Goal: Task Accomplishment & Management: Manage account settings

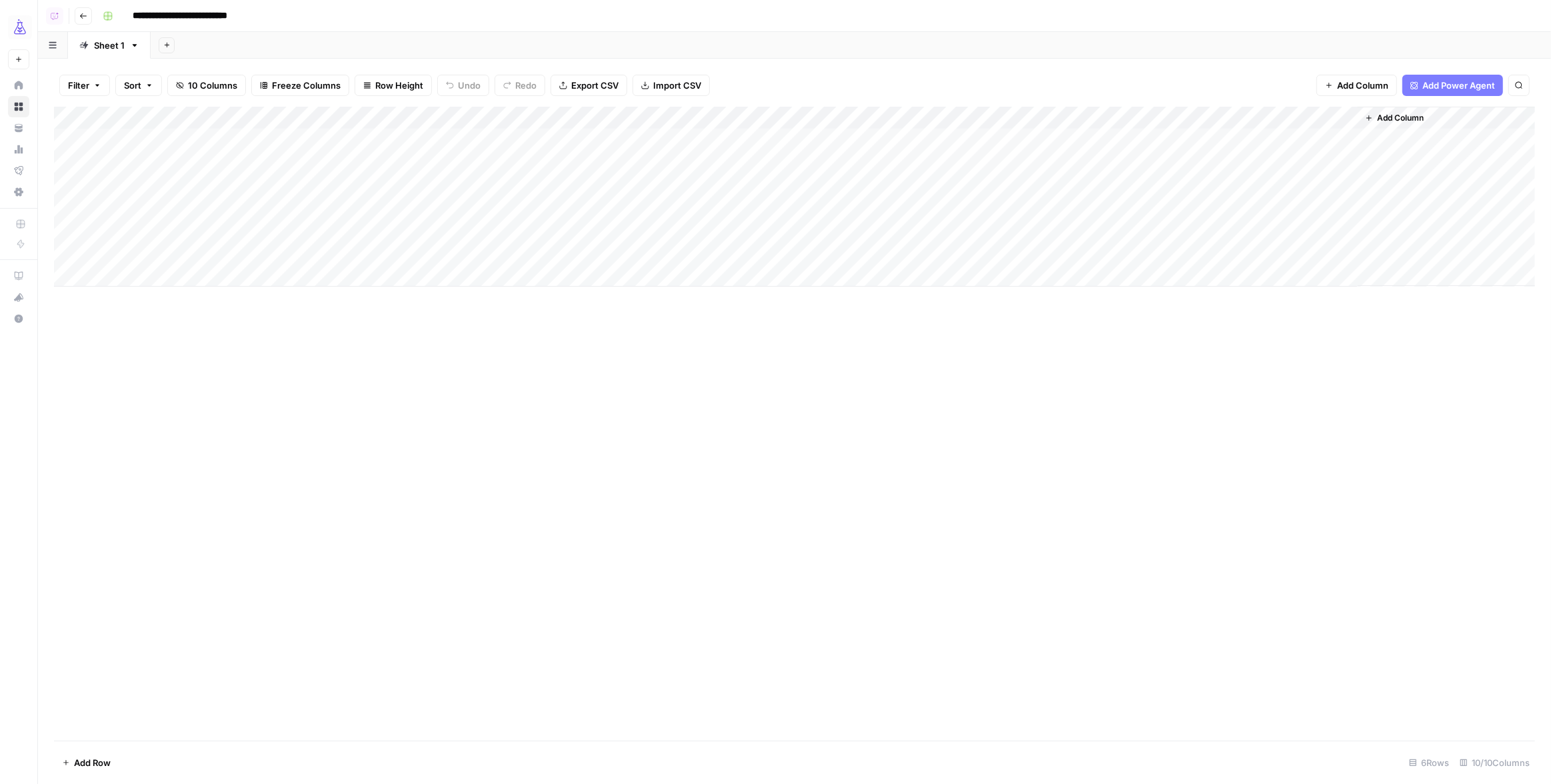
click at [183, 11] on input "**********" at bounding box center [195, 16] width 138 height 22
click at [76, 13] on button "Go back" at bounding box center [83, 16] width 17 height 17
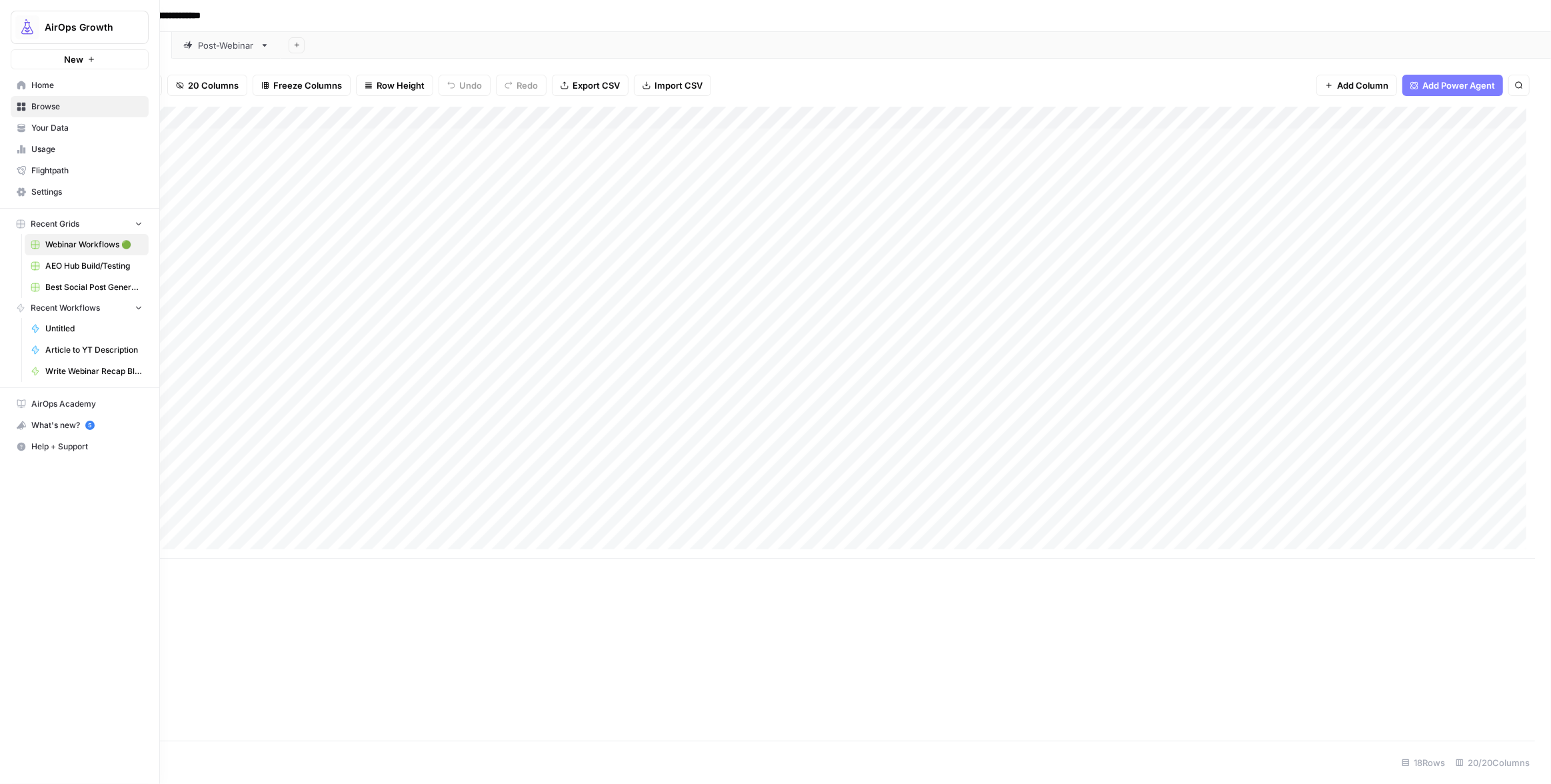
click at [22, 86] on icon at bounding box center [22, 85] width 9 height 9
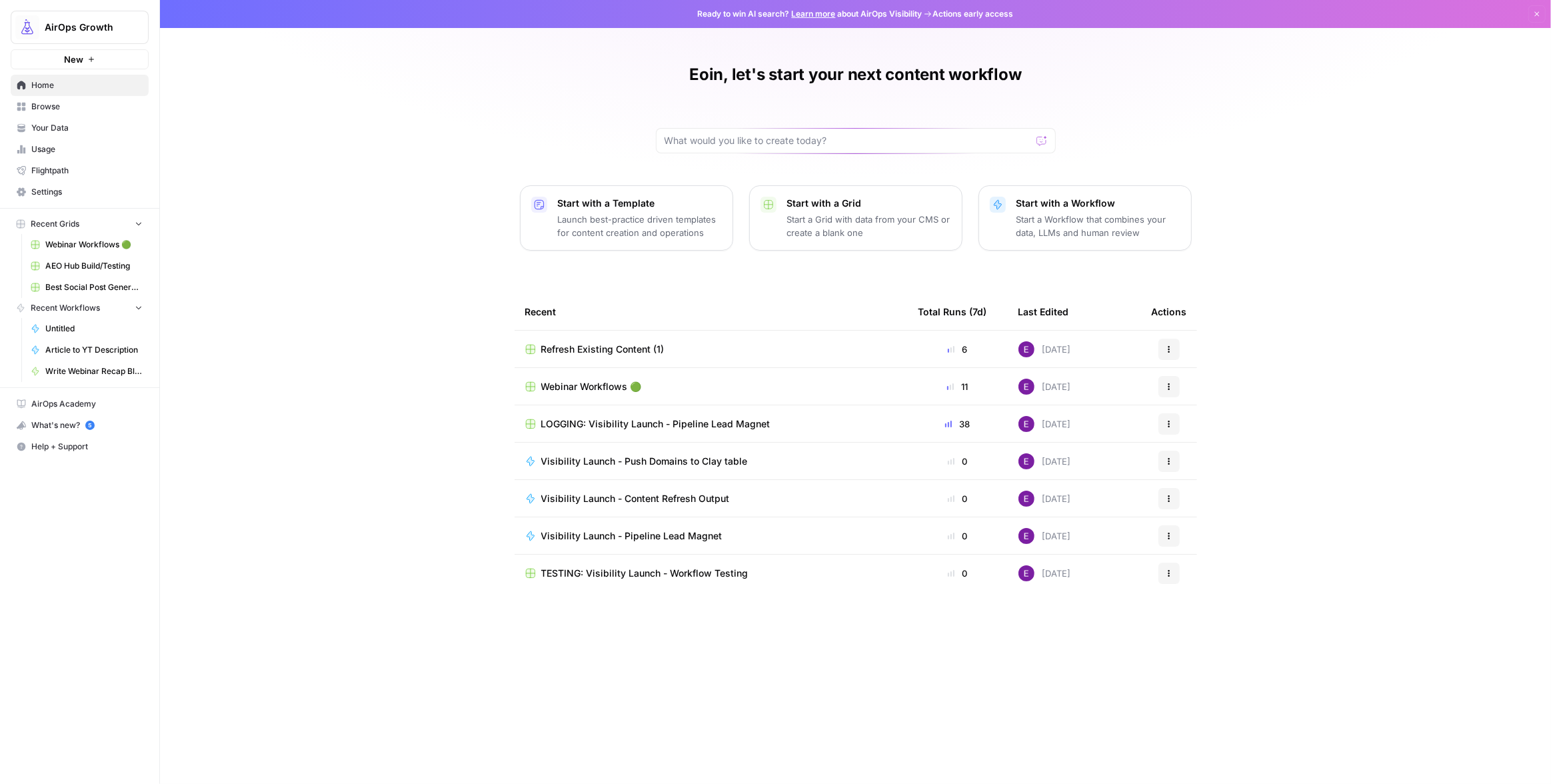
click at [1158, 345] on button "Actions" at bounding box center [1169, 349] width 22 height 22
click at [1208, 408] on span "Delete" at bounding box center [1238, 410] width 107 height 13
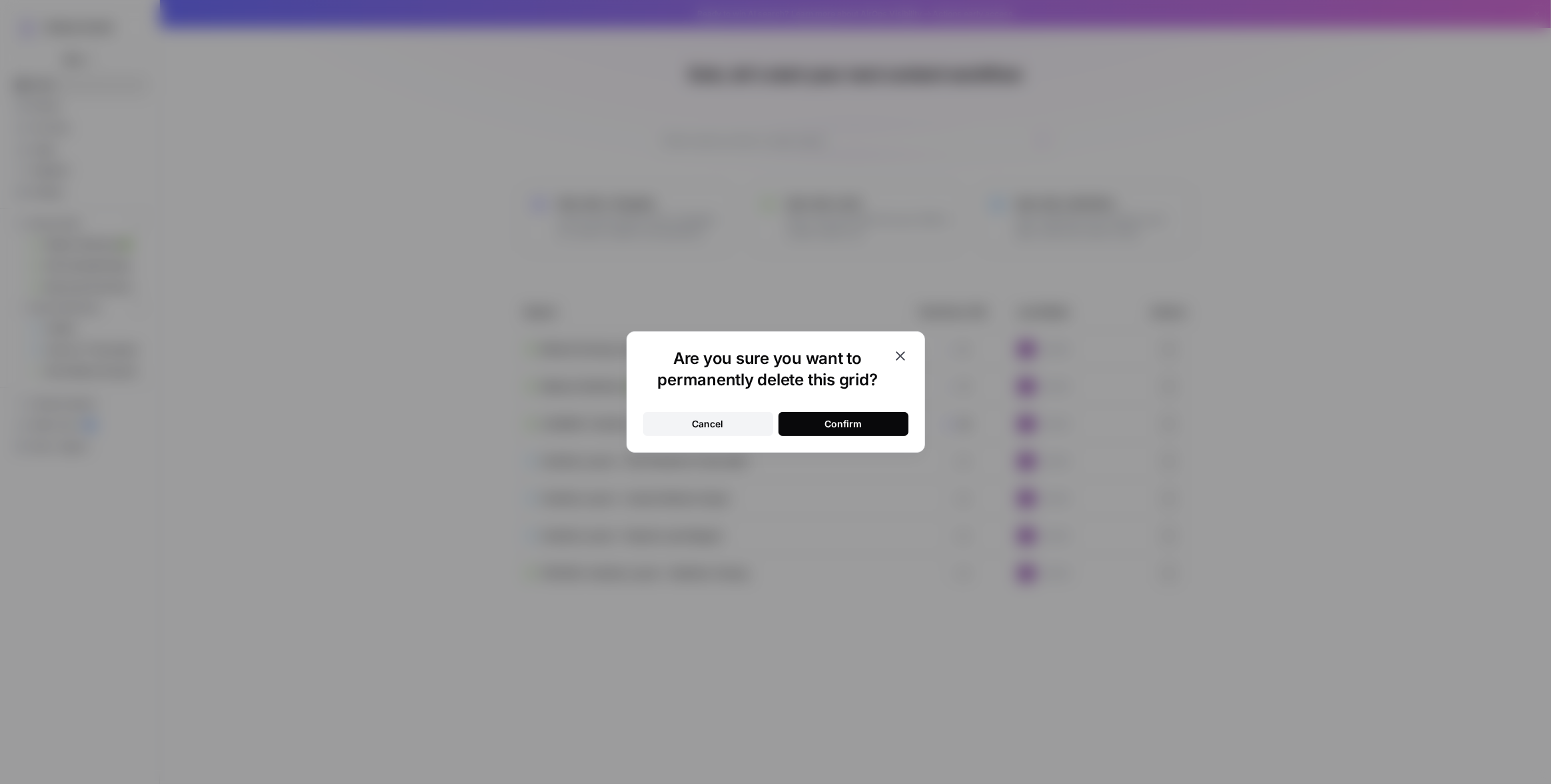
click at [869, 410] on div "Cancel Confirm" at bounding box center [776, 415] width 266 height 40
click at [867, 414] on button "Confirm" at bounding box center [844, 424] width 130 height 24
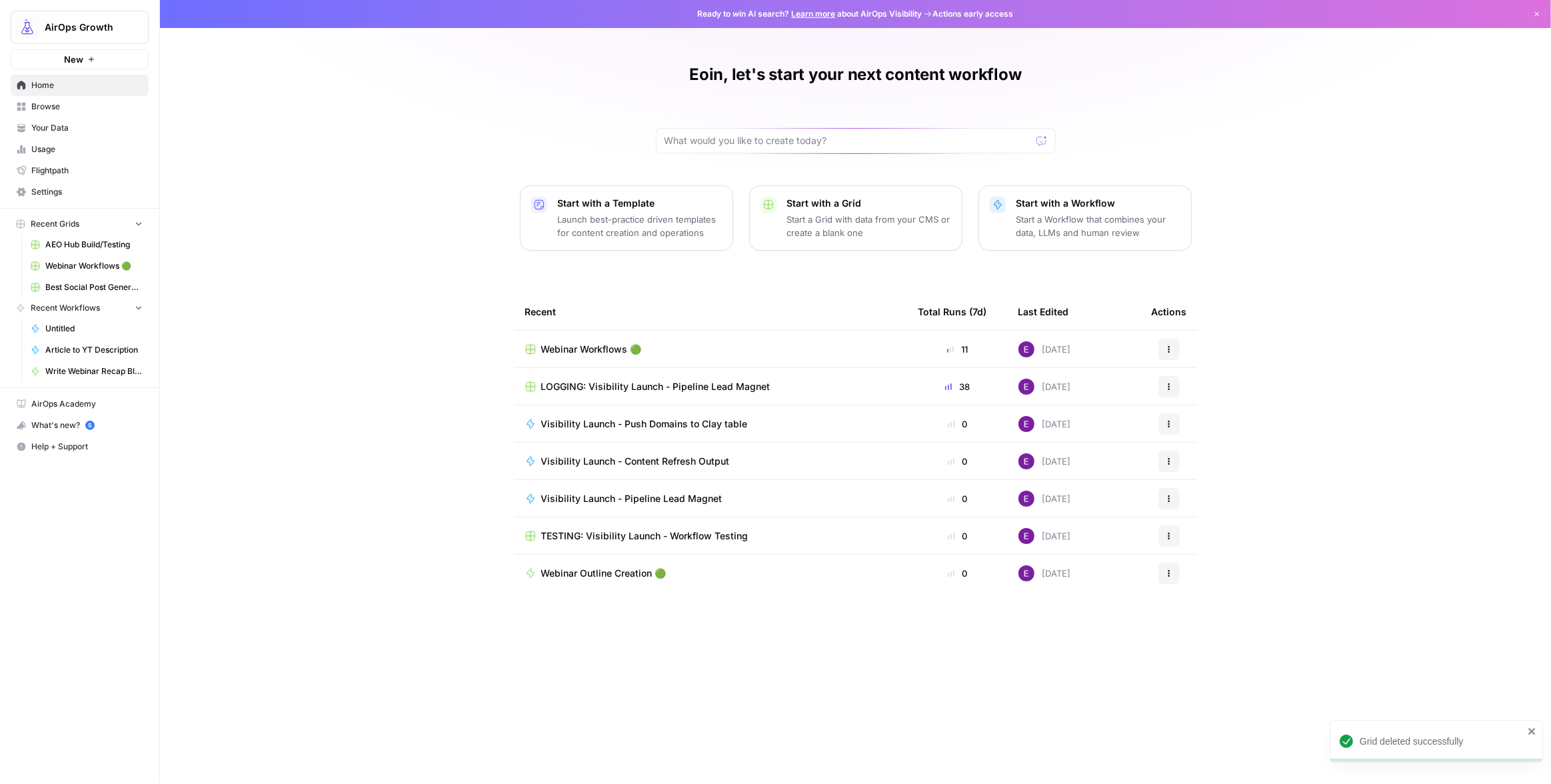
click at [810, 15] on link "Learn more" at bounding box center [813, 13] width 44 height 10
